Goal: Task Accomplishment & Management: Use online tool/utility

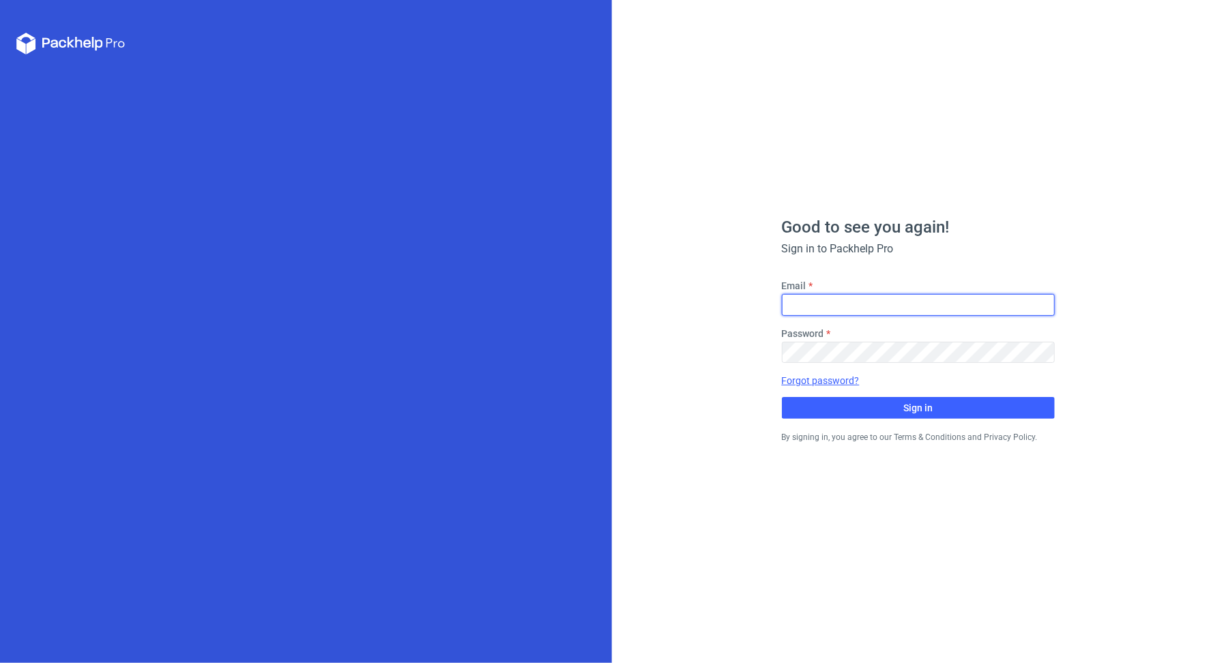
click at [829, 302] on input "Email" at bounding box center [918, 305] width 273 height 22
type input "[PERSON_NAME][EMAIL_ADDRESS][PERSON_NAME][DOMAIN_NAME]"
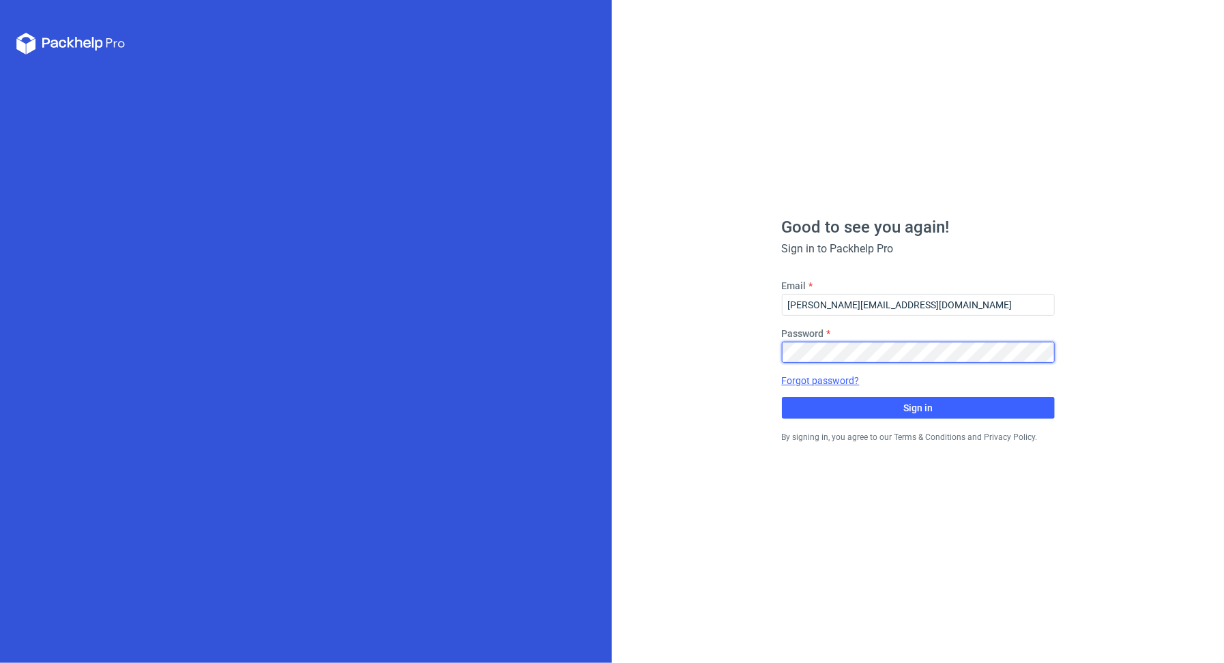
click at [782, 397] on button "Sign in" at bounding box center [918, 408] width 273 height 22
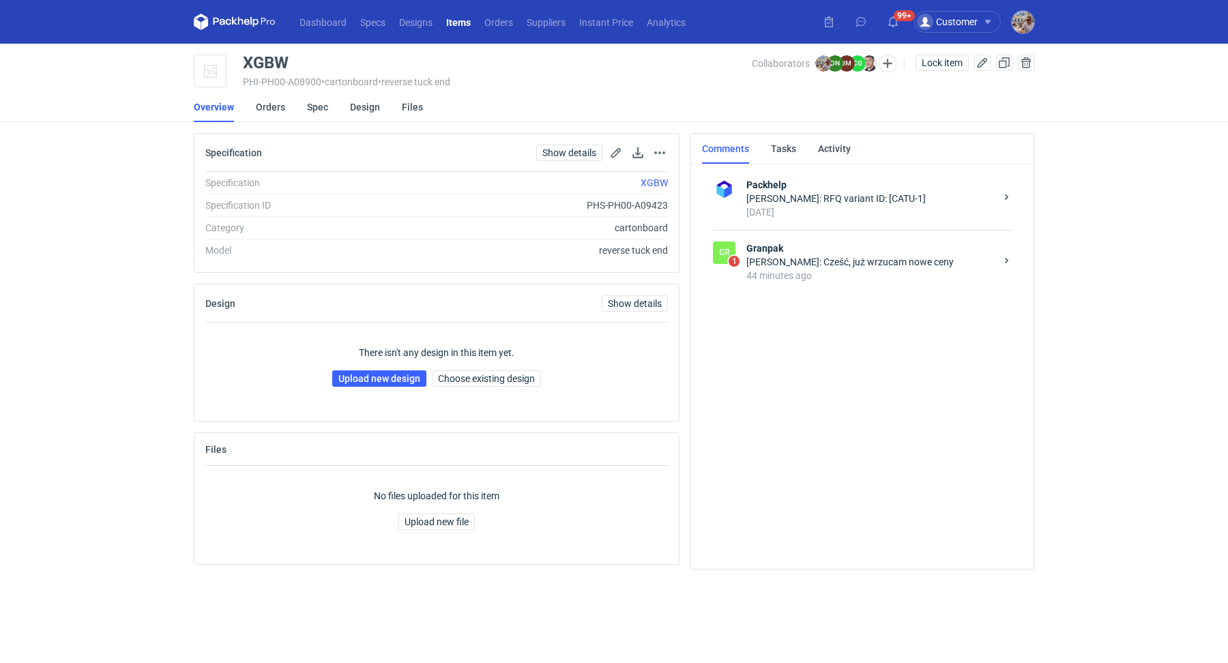
click at [846, 269] on div "44 minutes ago" at bounding box center [870, 276] width 249 height 14
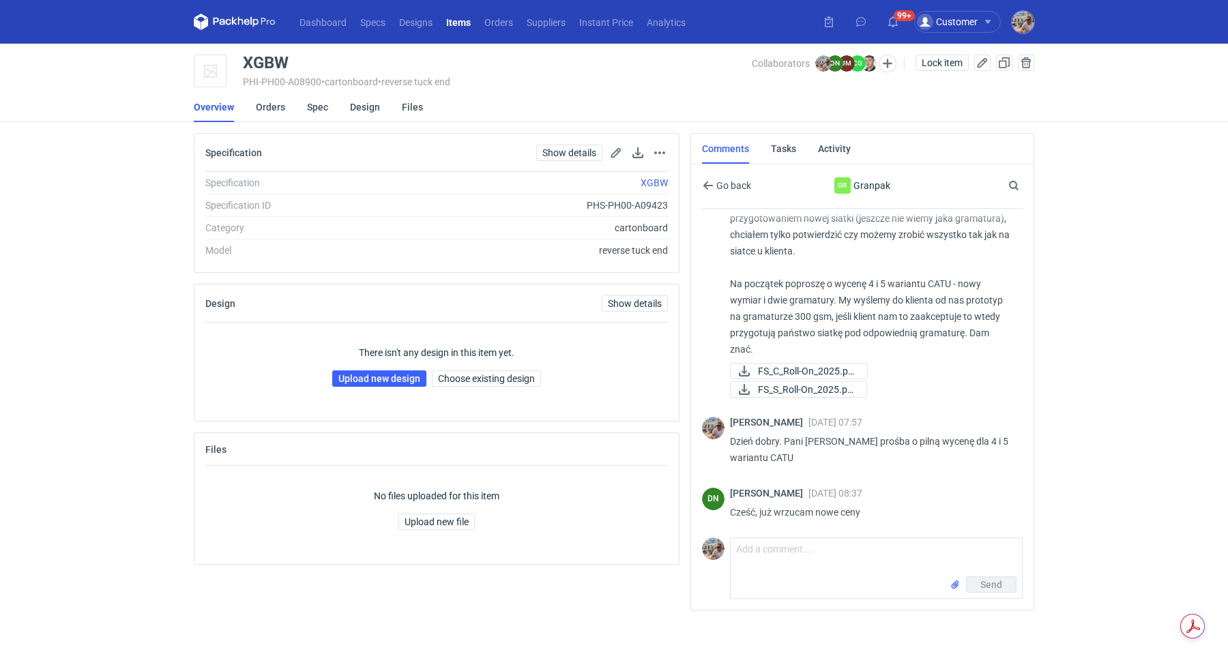
scroll to position [675, 0]
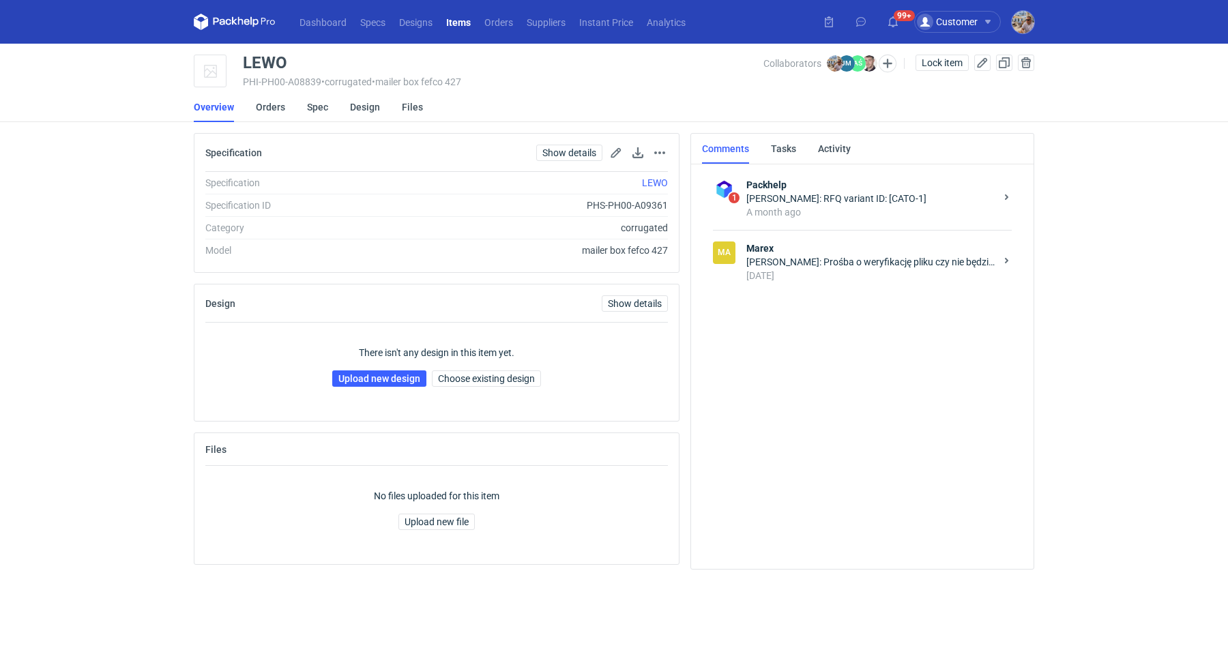
click at [813, 263] on div "Maciej Sikora: Prośba o weryfikację pliku czy nie będzie problemów przy druku. …" at bounding box center [870, 262] width 249 height 14
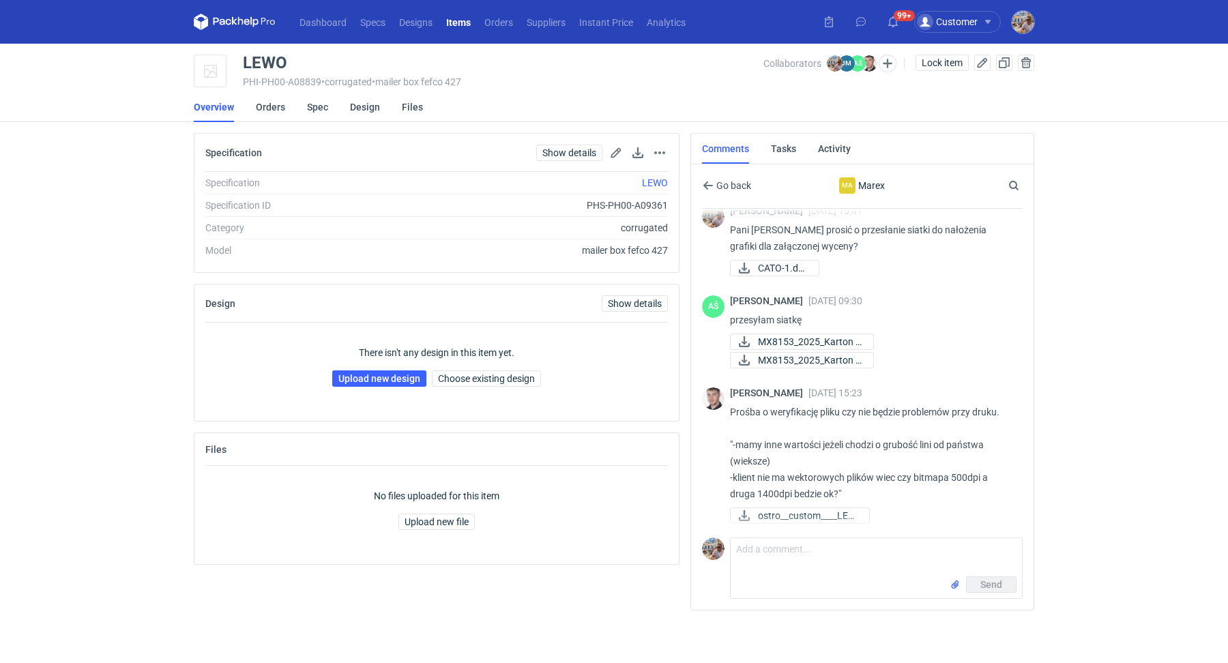
scroll to position [18, 0]
click at [785, 561] on textarea "Comment message" at bounding box center [876, 557] width 291 height 38
click at [747, 544] on textarea "DZień dobry" at bounding box center [876, 557] width 291 height 38
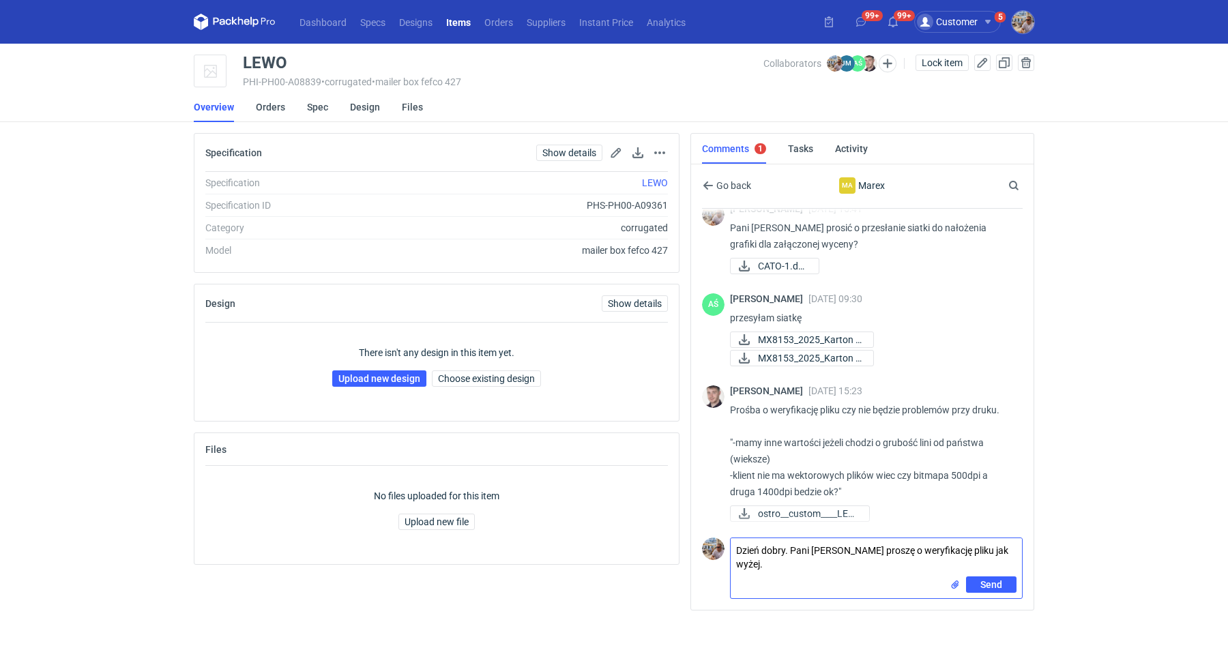
type textarea "Dzień dobry. Pani Joanno proszę o weryfikację pliku jak wyżej."
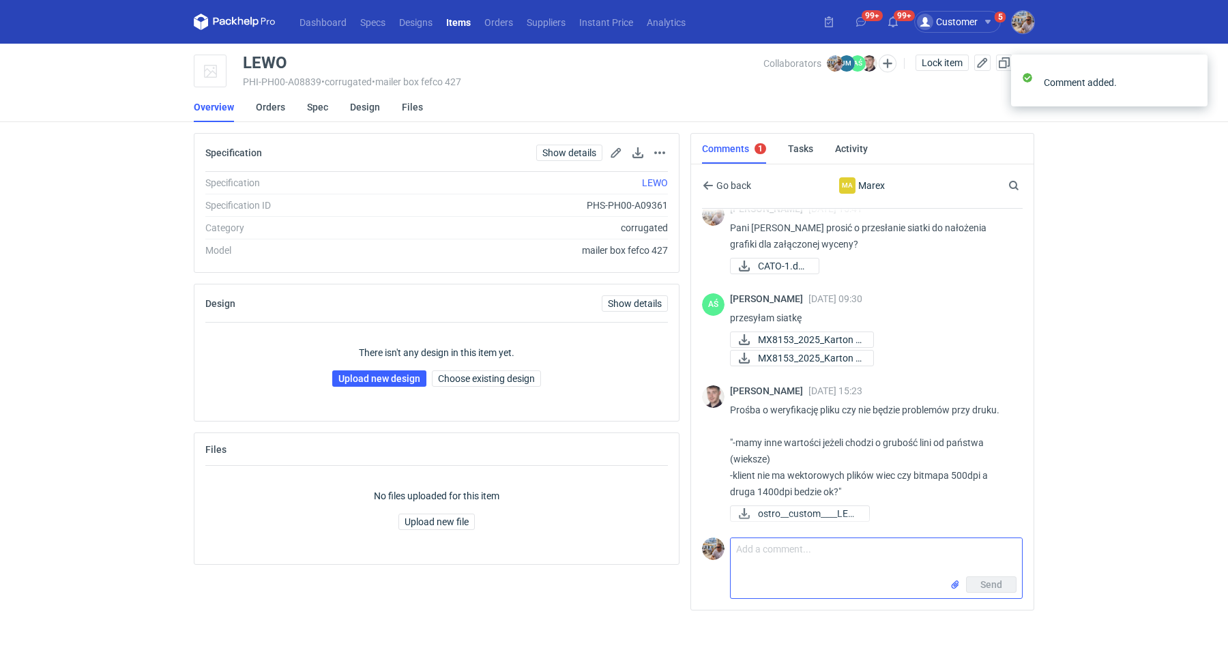
scroll to position [77, 0]
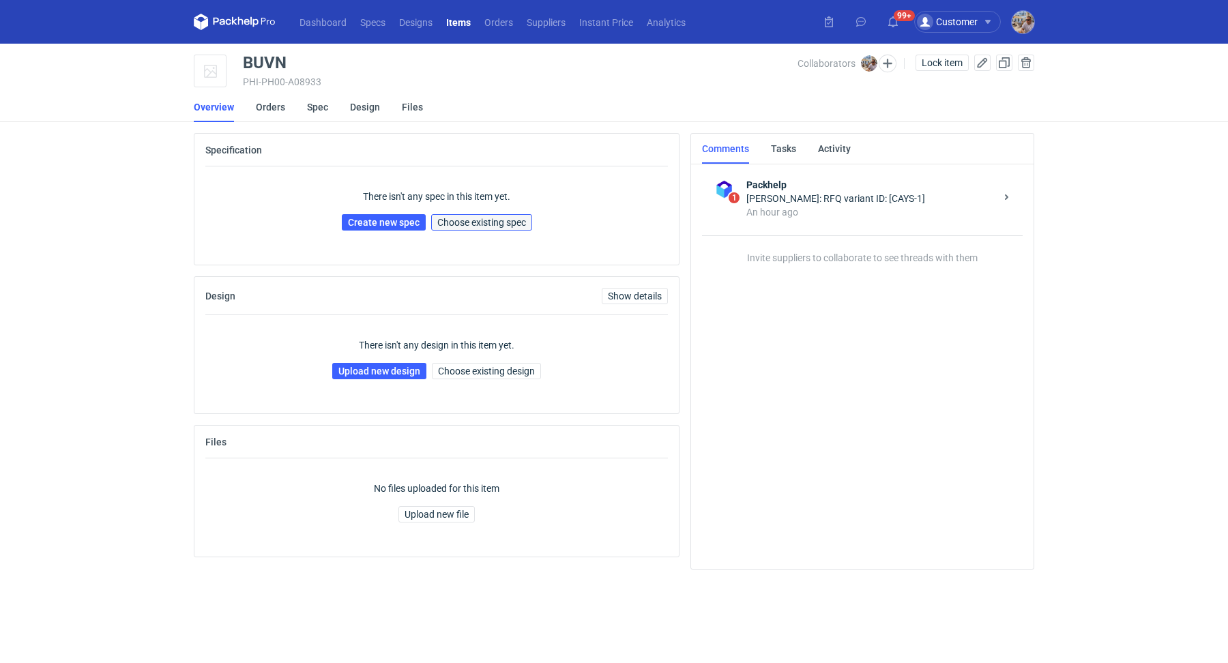
click at [464, 220] on span "Choose existing spec" at bounding box center [481, 223] width 89 height 10
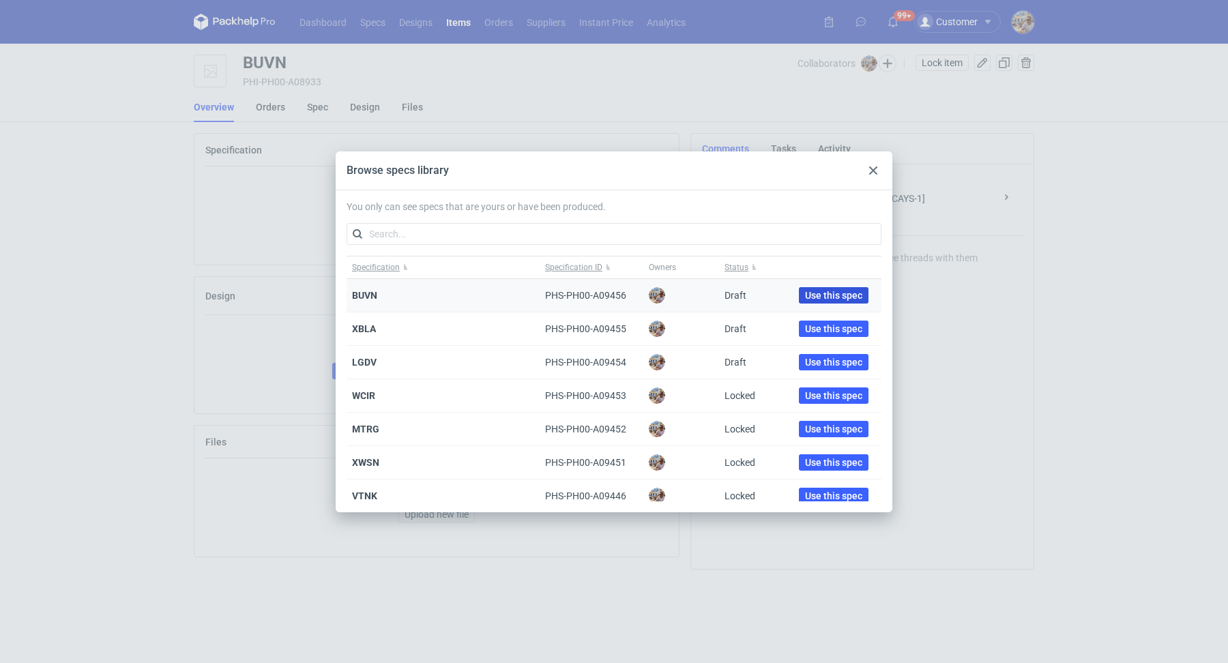
click at [832, 291] on span "Use this spec" at bounding box center [833, 296] width 57 height 10
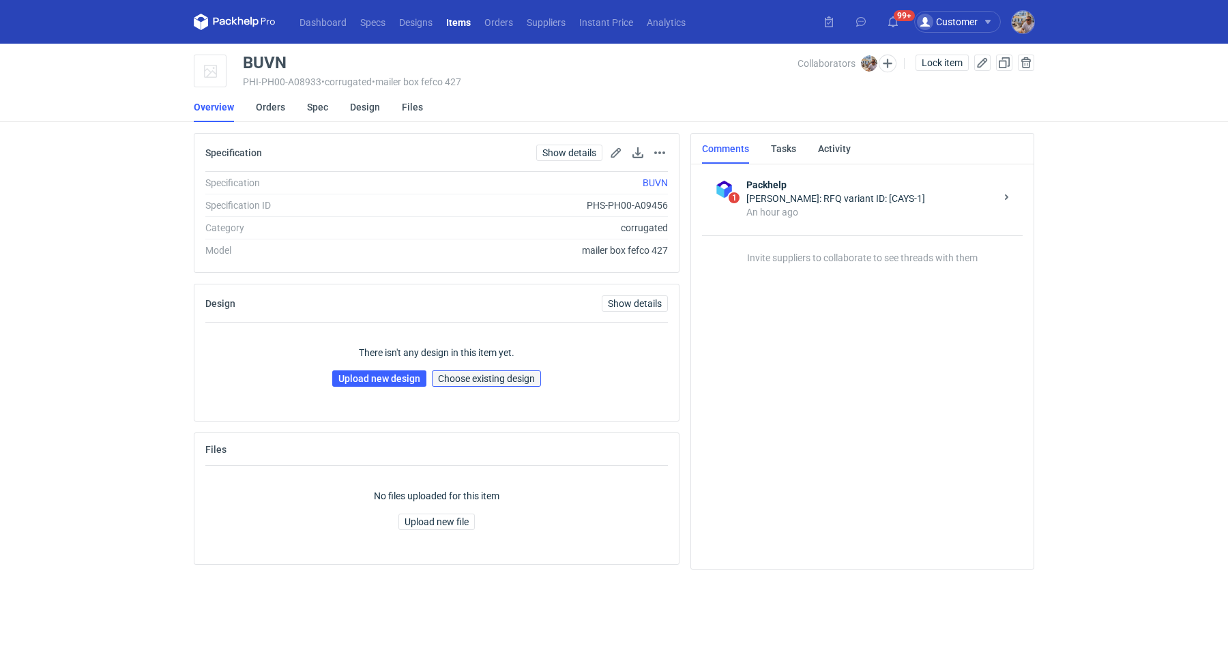
click at [495, 382] on span "Choose existing design" at bounding box center [486, 379] width 97 height 10
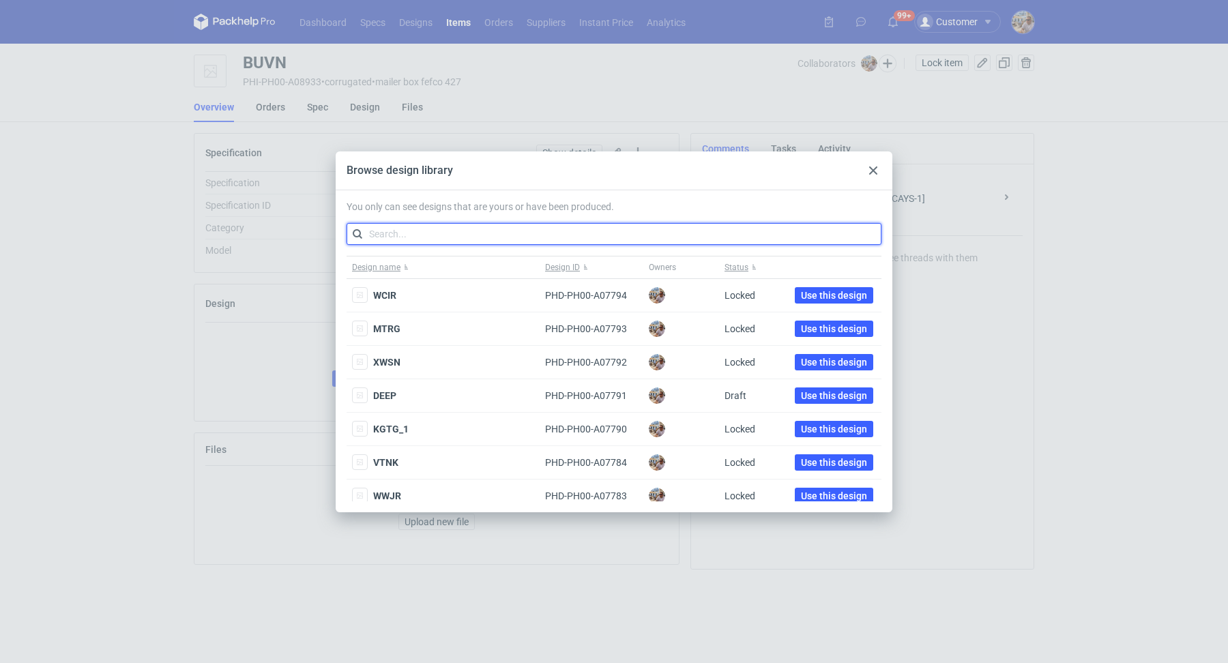
click at [465, 231] on input "text" at bounding box center [614, 234] width 535 height 22
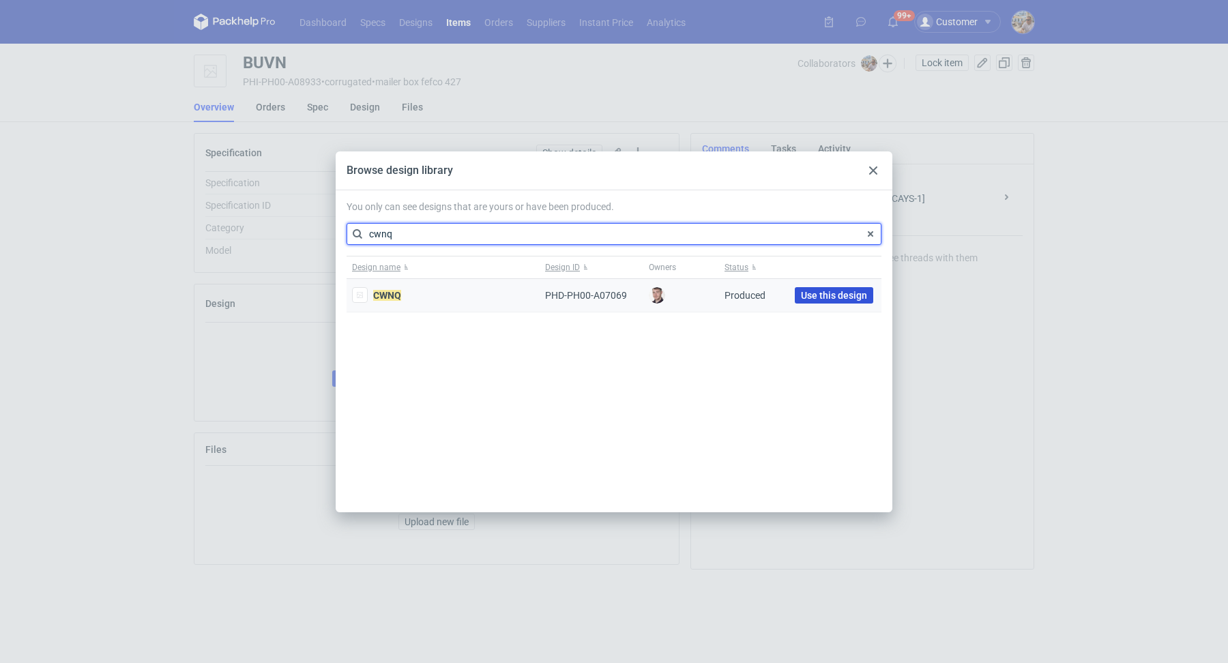
type input "cwnq"
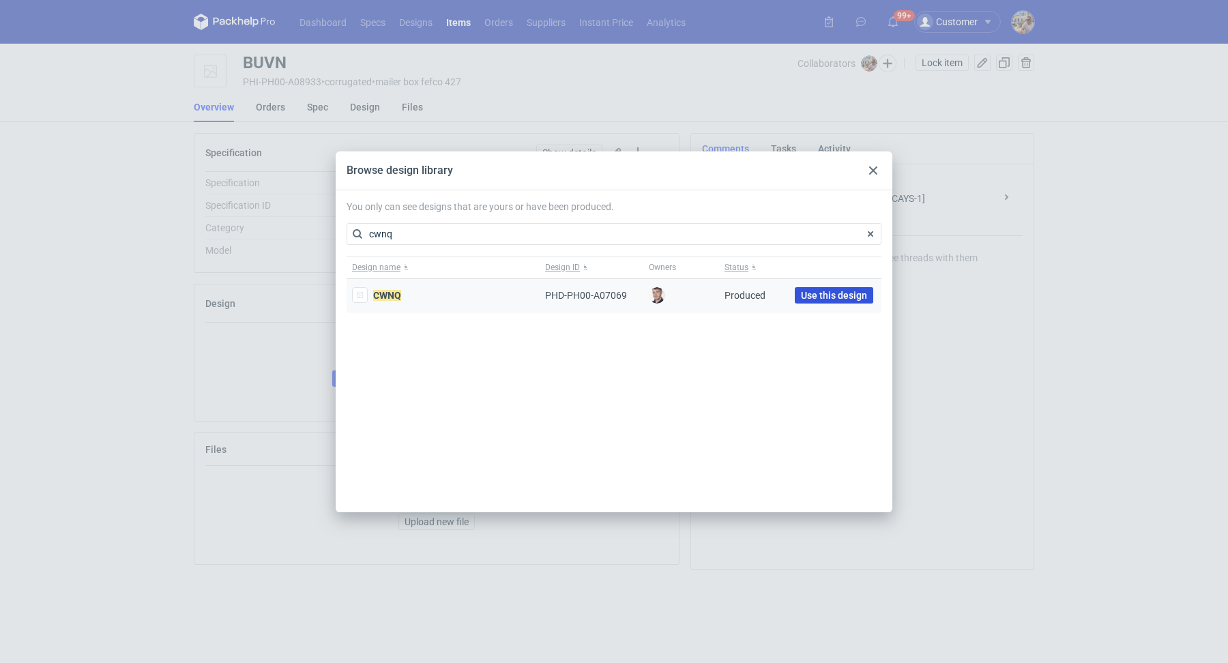
click at [813, 294] on span "Use this design" at bounding box center [834, 296] width 66 height 10
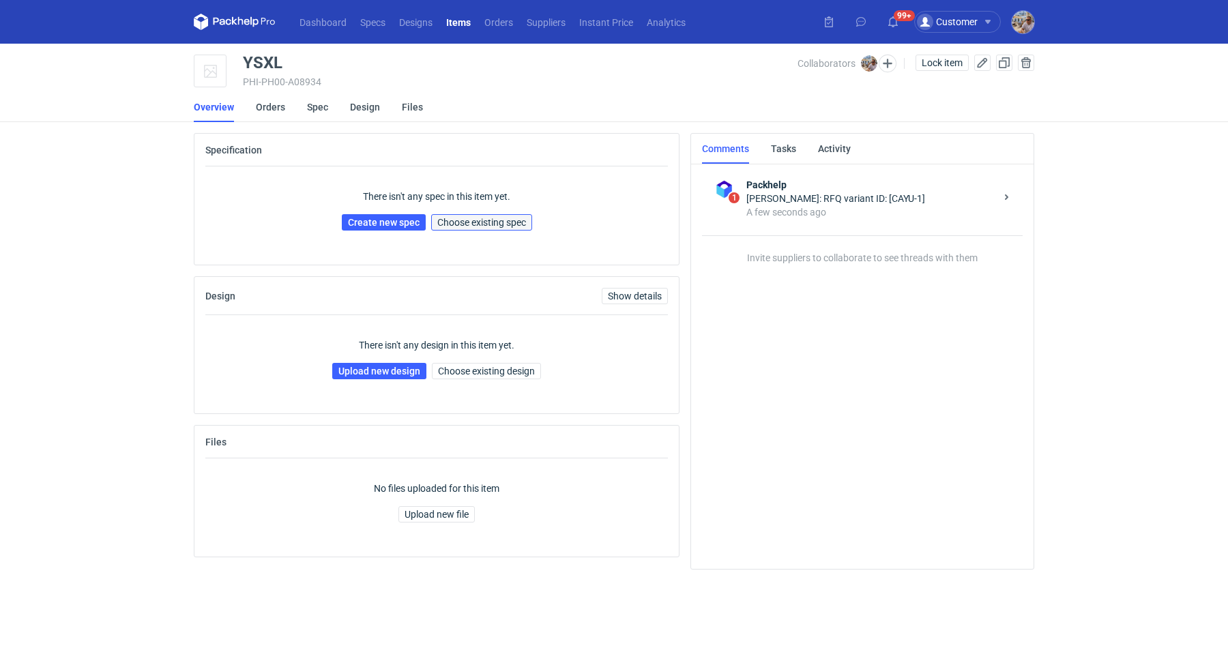
click at [515, 227] on span "Choose existing spec" at bounding box center [481, 223] width 89 height 10
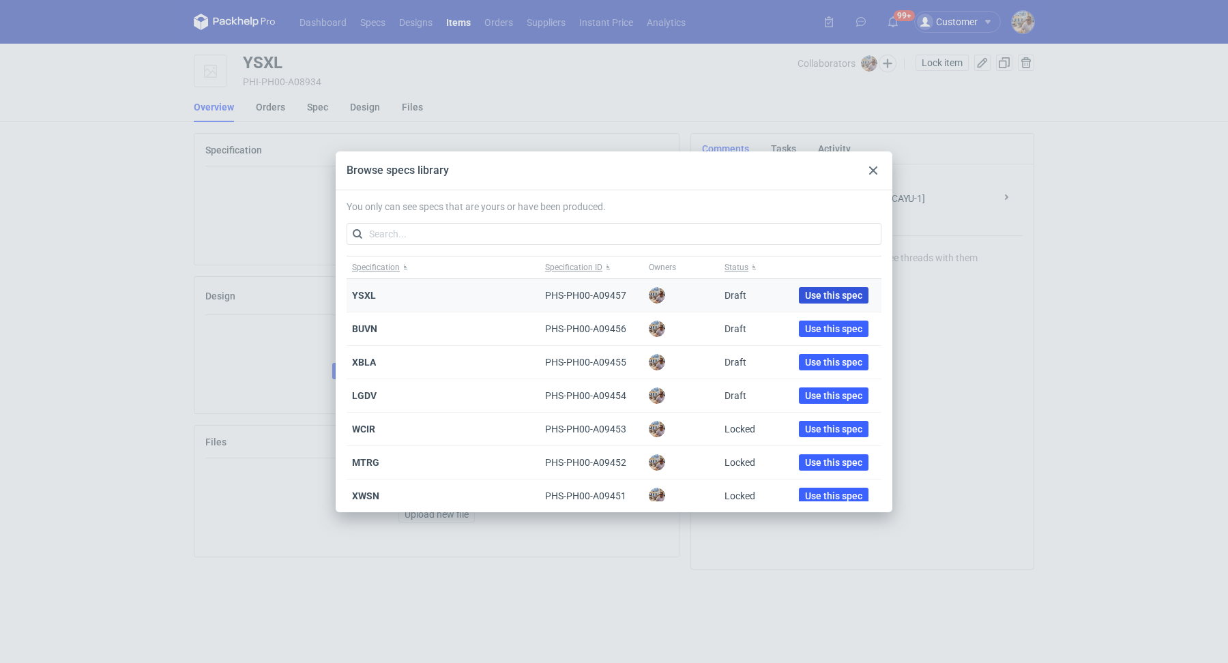
click at [829, 294] on span "Use this spec" at bounding box center [833, 296] width 57 height 10
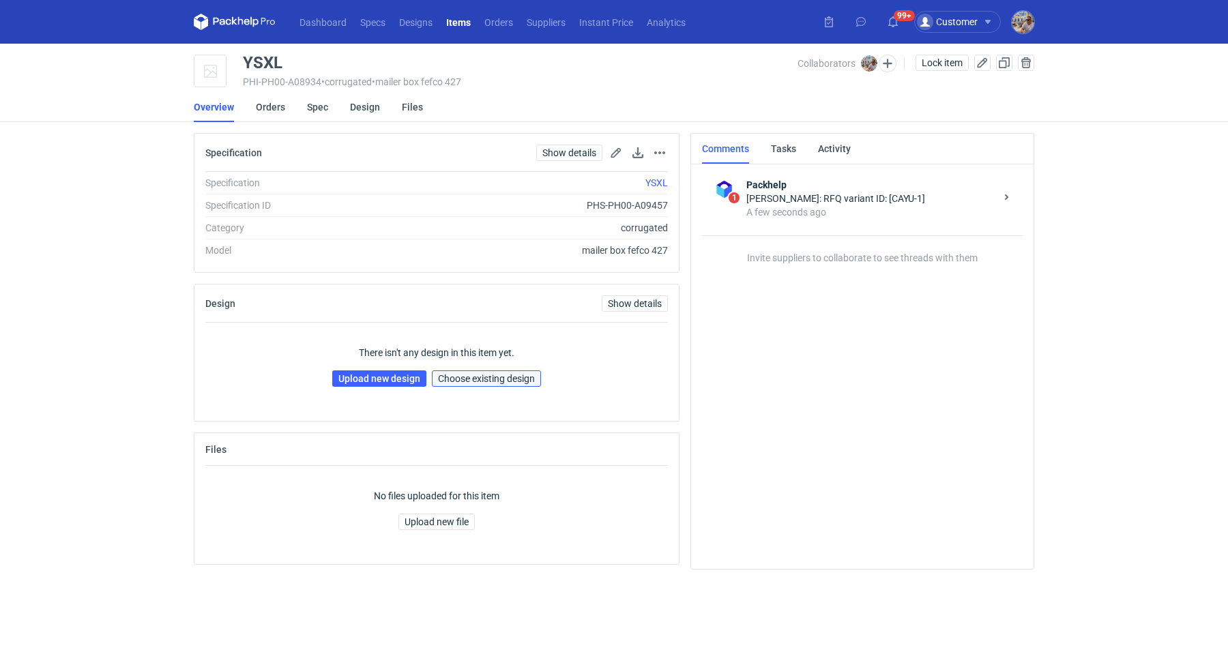
click at [515, 377] on span "Choose existing design" at bounding box center [486, 379] width 97 height 10
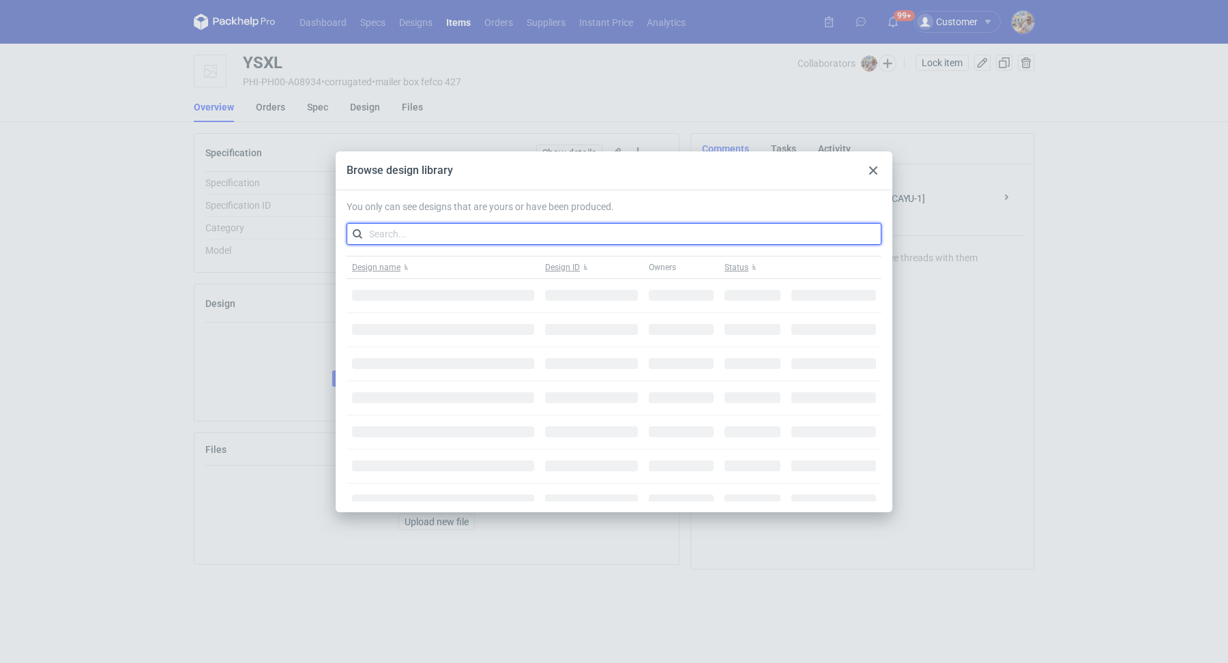
click at [451, 237] on input "text" at bounding box center [614, 234] width 535 height 22
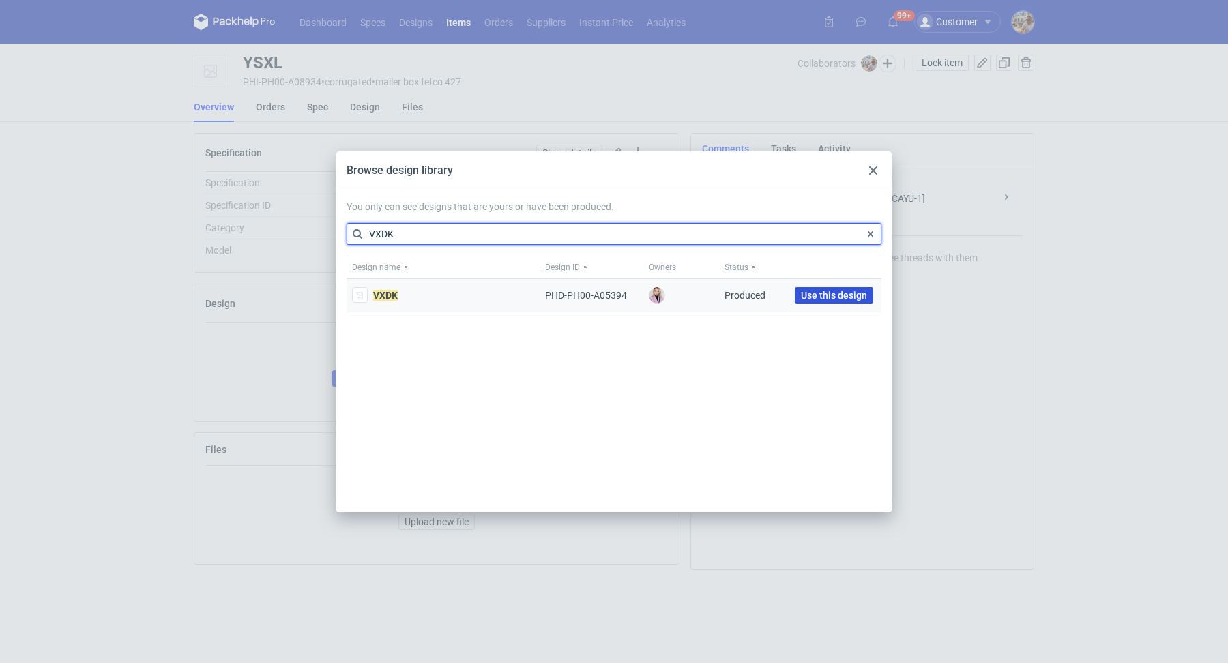
type input "VXDK"
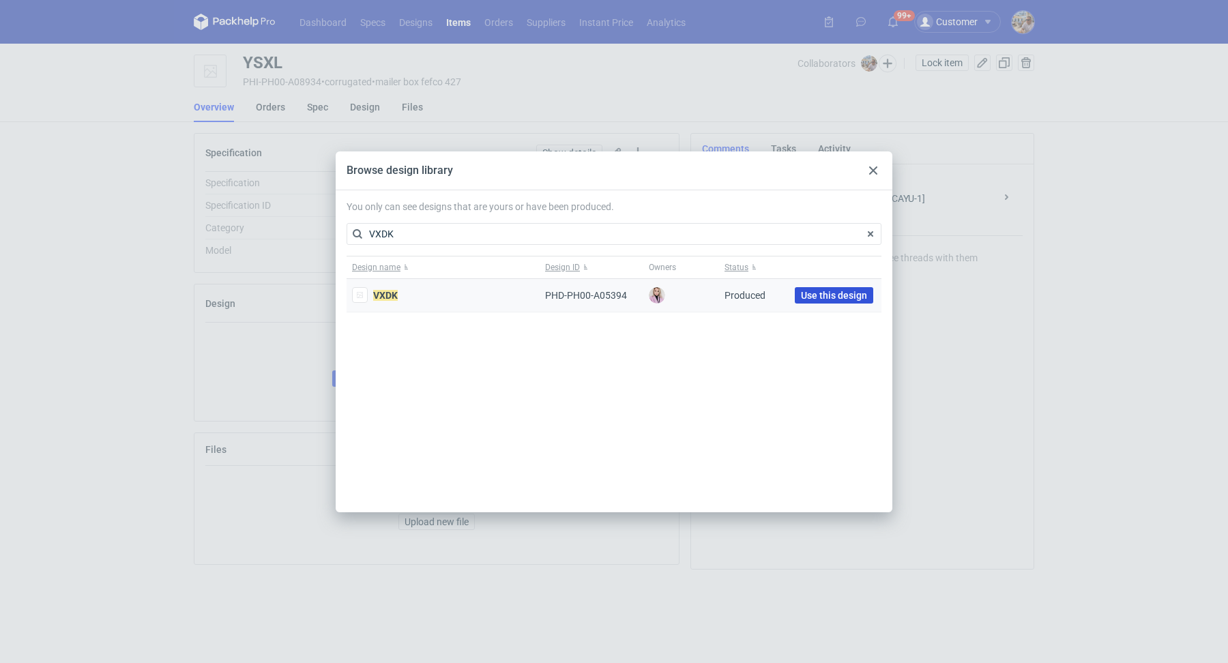
click at [856, 294] on span "Use this design" at bounding box center [834, 296] width 66 height 10
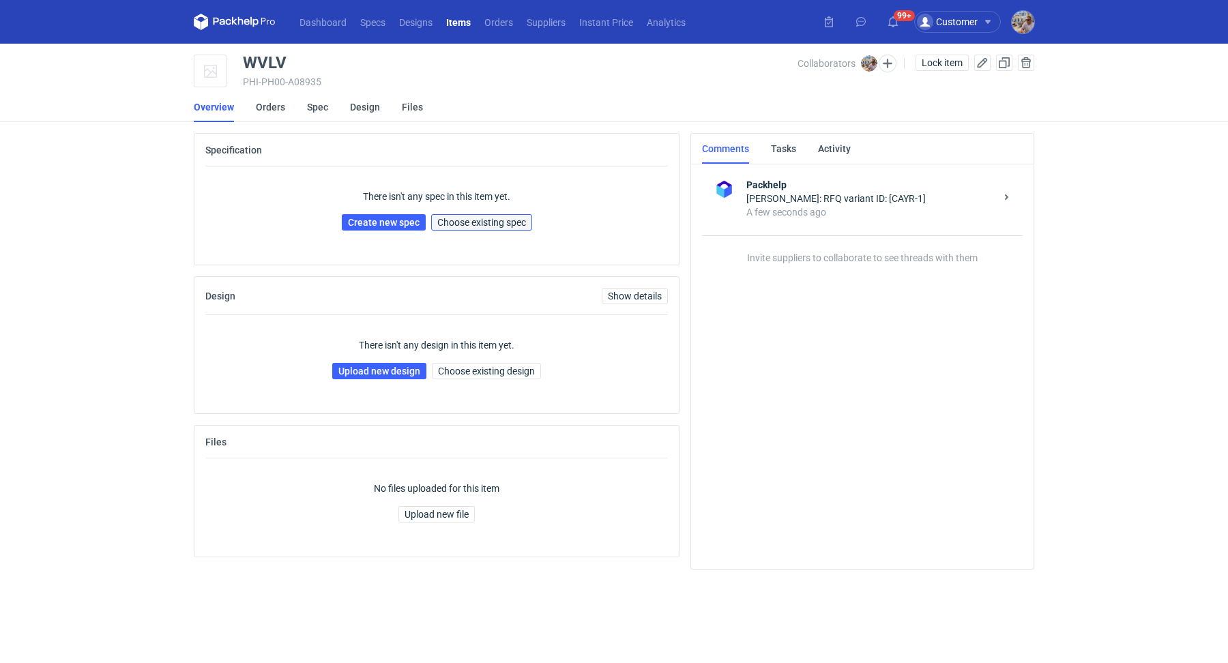
click at [471, 218] on span "Choose existing spec" at bounding box center [481, 223] width 89 height 10
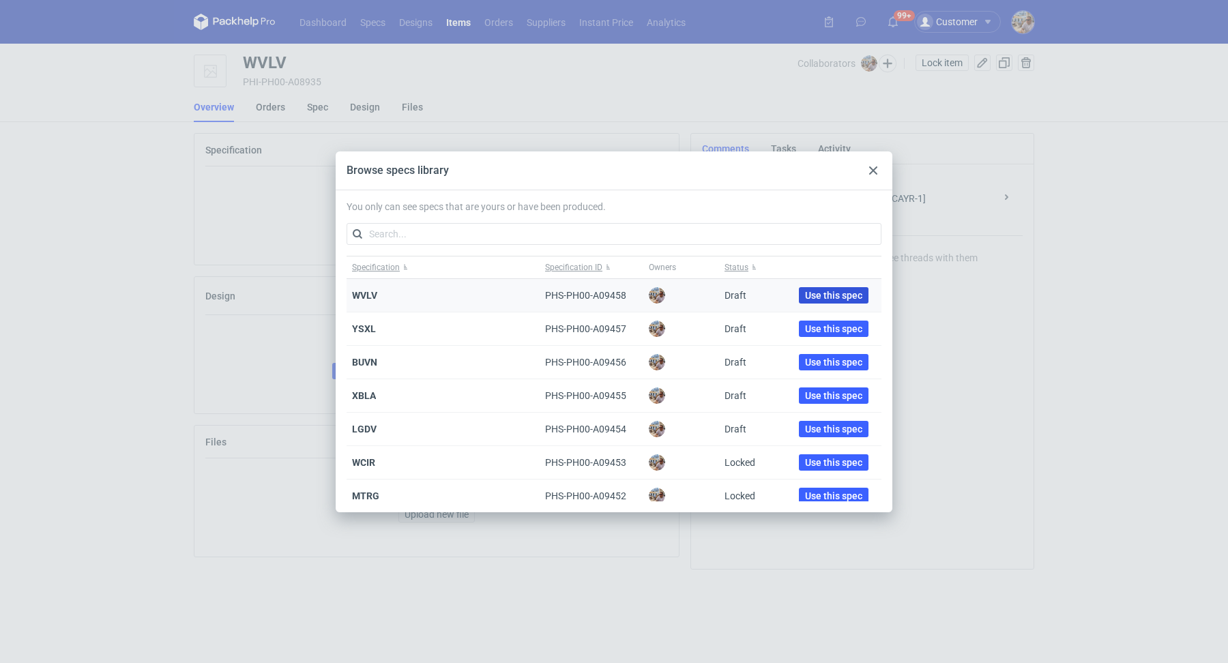
click at [835, 297] on span "Use this spec" at bounding box center [833, 296] width 57 height 10
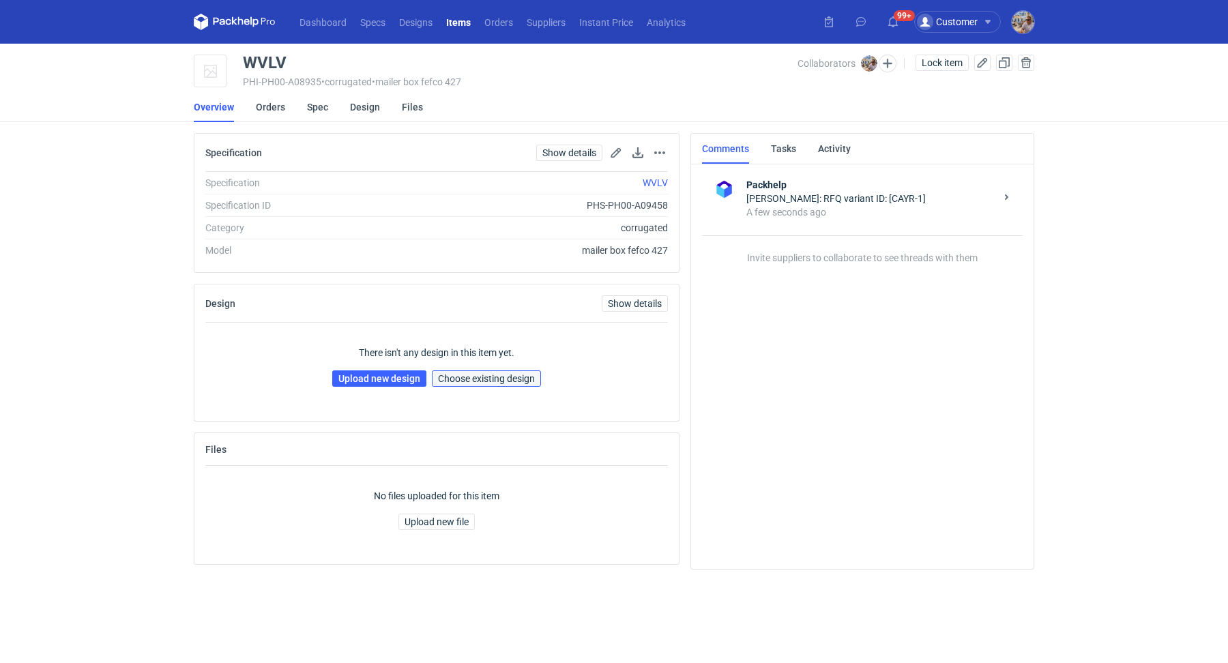
click at [487, 383] on button "Choose existing design" at bounding box center [486, 378] width 109 height 16
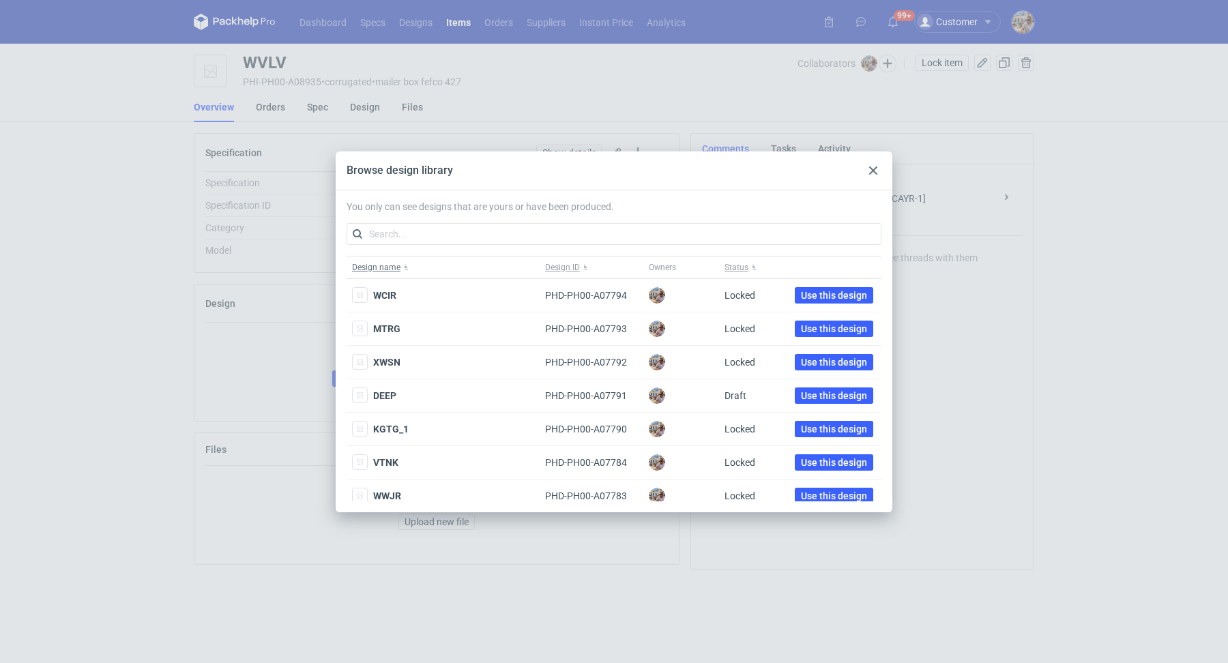
click at [409, 257] on button "Design name" at bounding box center [443, 268] width 193 height 22
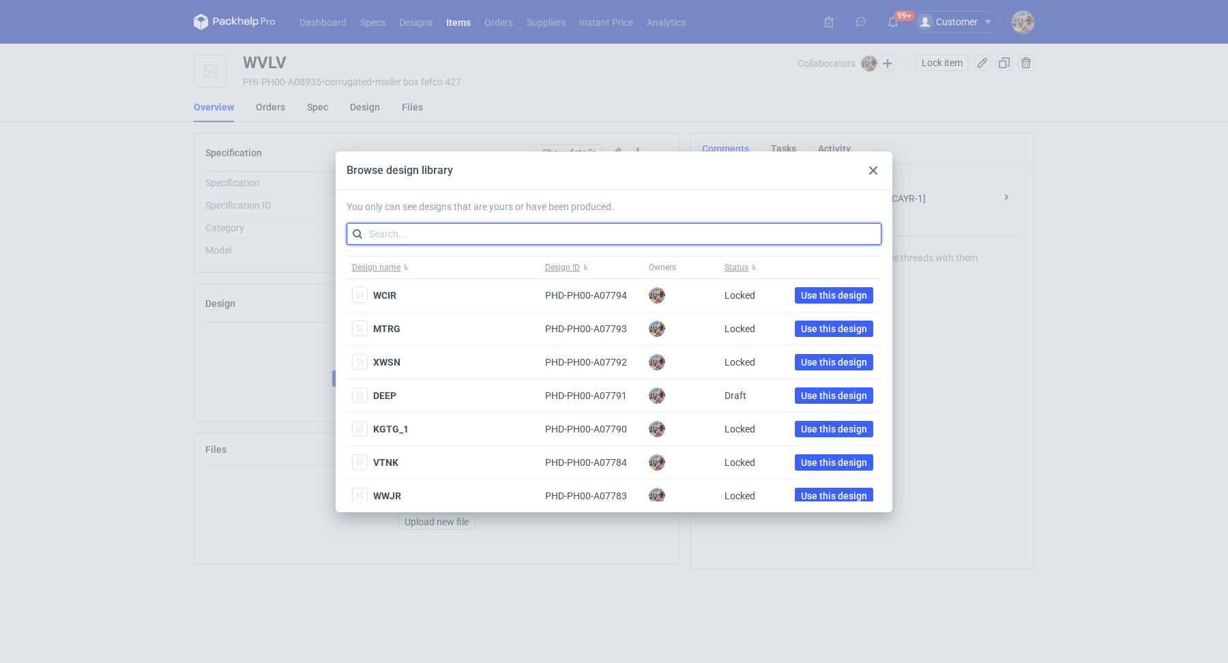
click at [422, 239] on input "text" at bounding box center [614, 234] width 535 height 22
click at [426, 231] on input "text" at bounding box center [614, 234] width 535 height 22
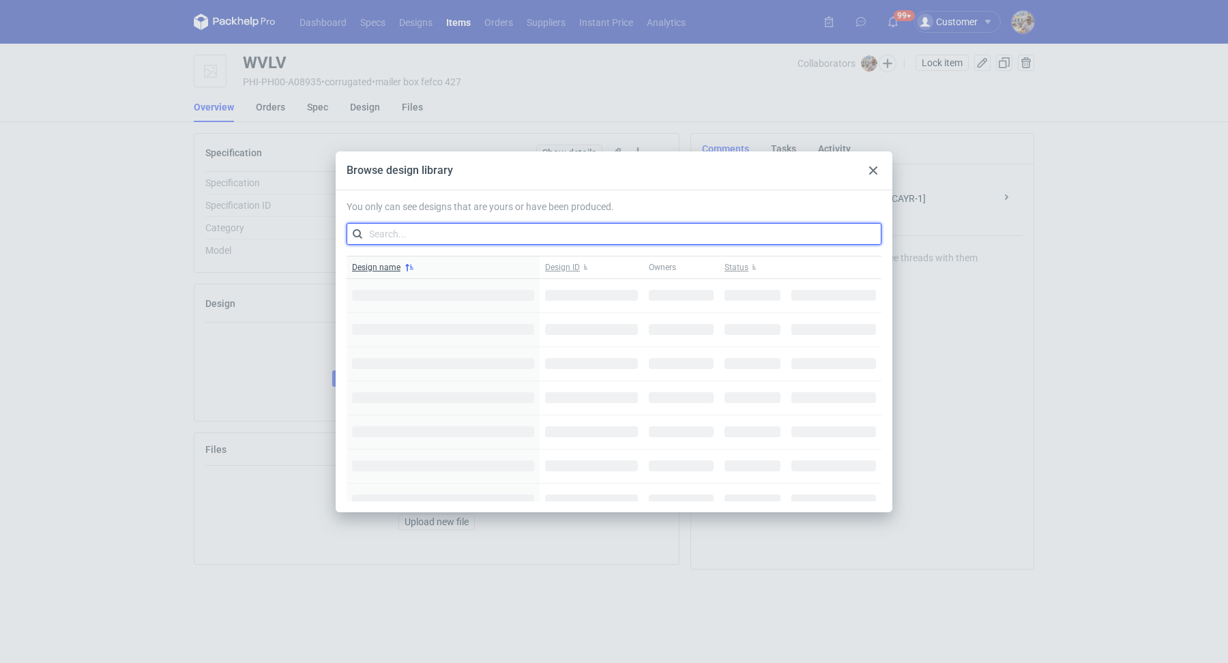
click at [473, 236] on input "text" at bounding box center [614, 234] width 535 height 22
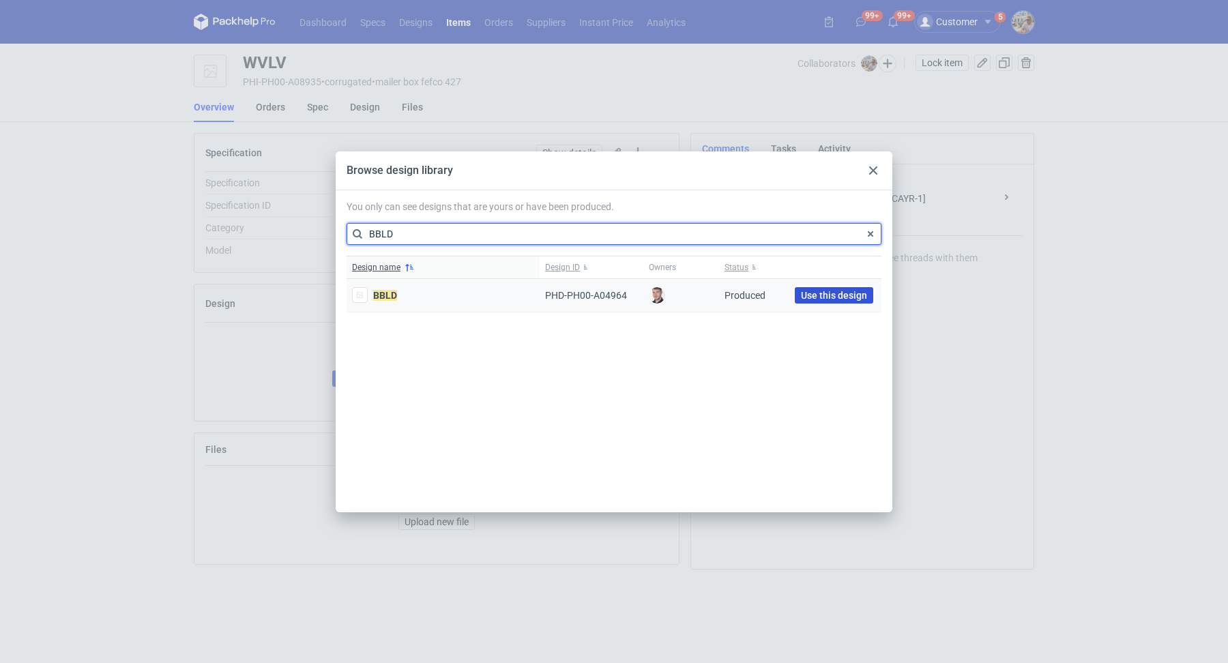
type input "BBLD"
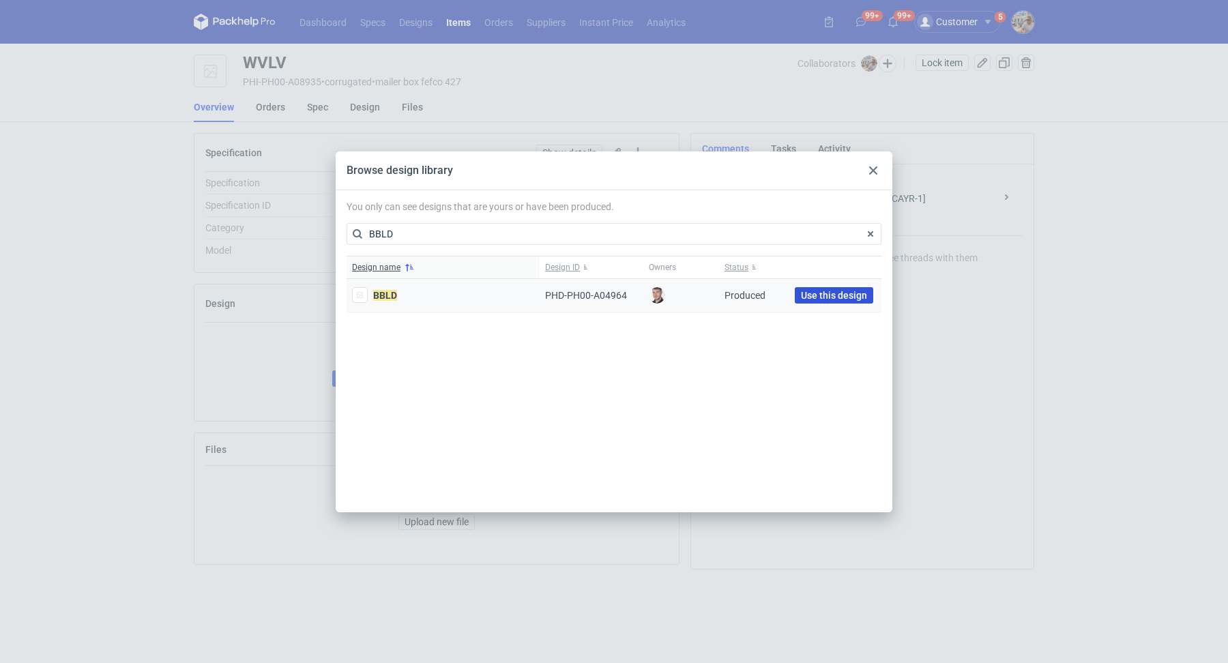
click at [845, 295] on span "Use this design" at bounding box center [834, 296] width 66 height 10
